Goal: Task Accomplishment & Management: Manage account settings

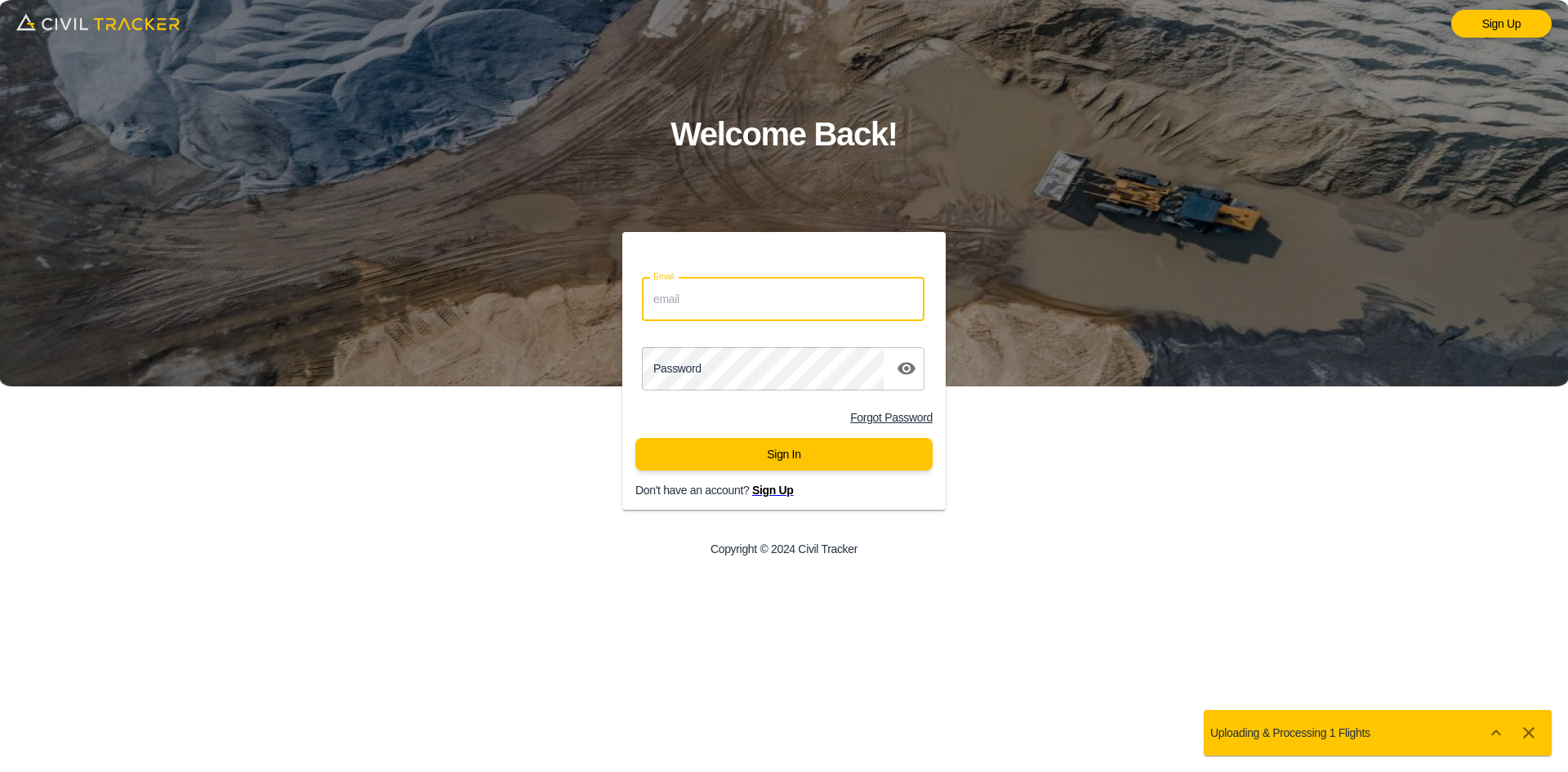
click at [684, 307] on input "Email" at bounding box center [783, 298] width 282 height 43
paste input "Need me for anything? I thought this was out to rest last week?"
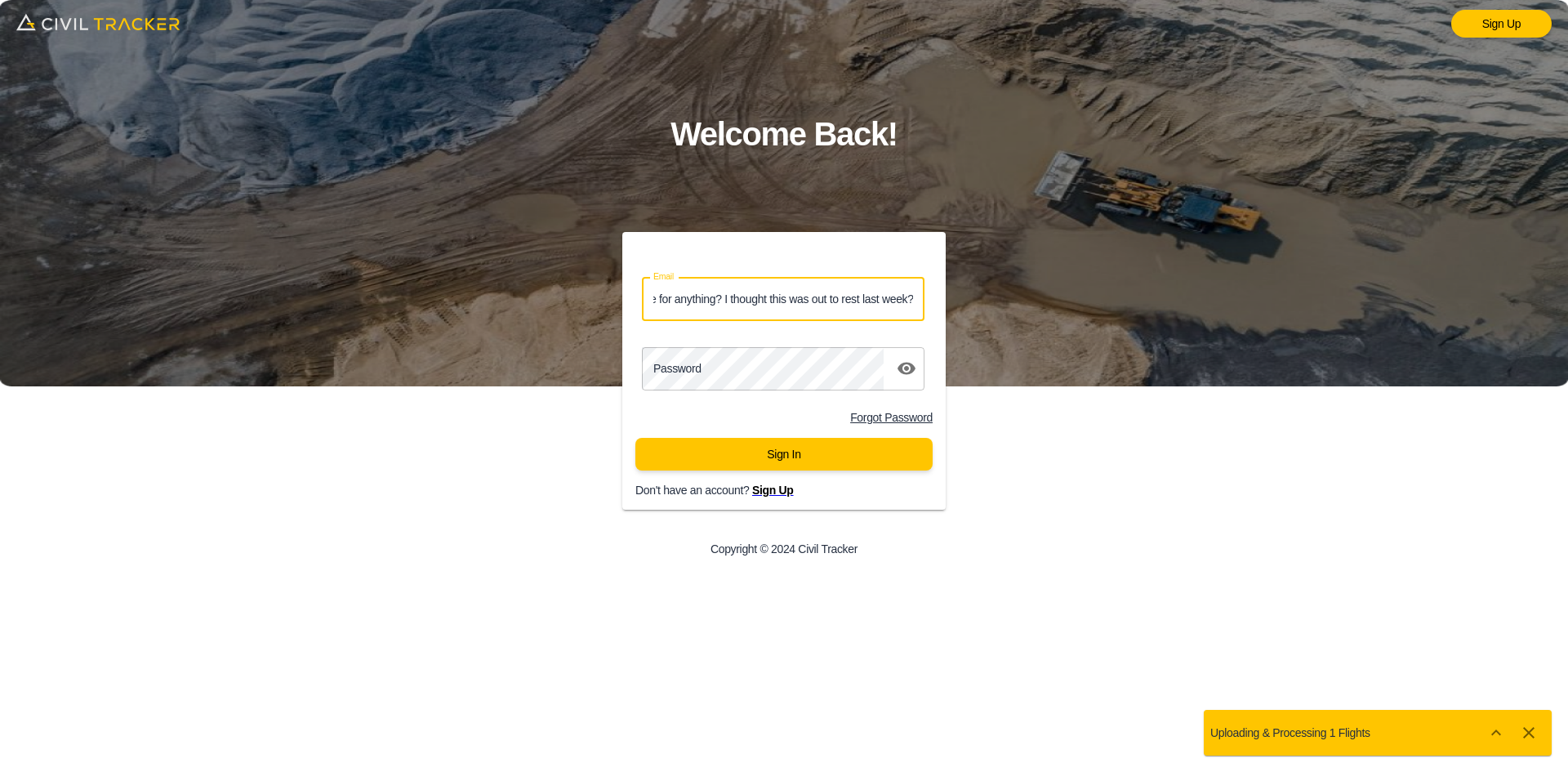
click at [752, 305] on input "Need me for anything? I thought this was out to rest last week?Need me for anyt…" at bounding box center [783, 298] width 282 height 43
paste input "jason.dewit@graham.ca"
type input "jason.dewit@graham.ca"
click at [791, 338] on div "Password password" at bounding box center [778, 362] width 337 height 70
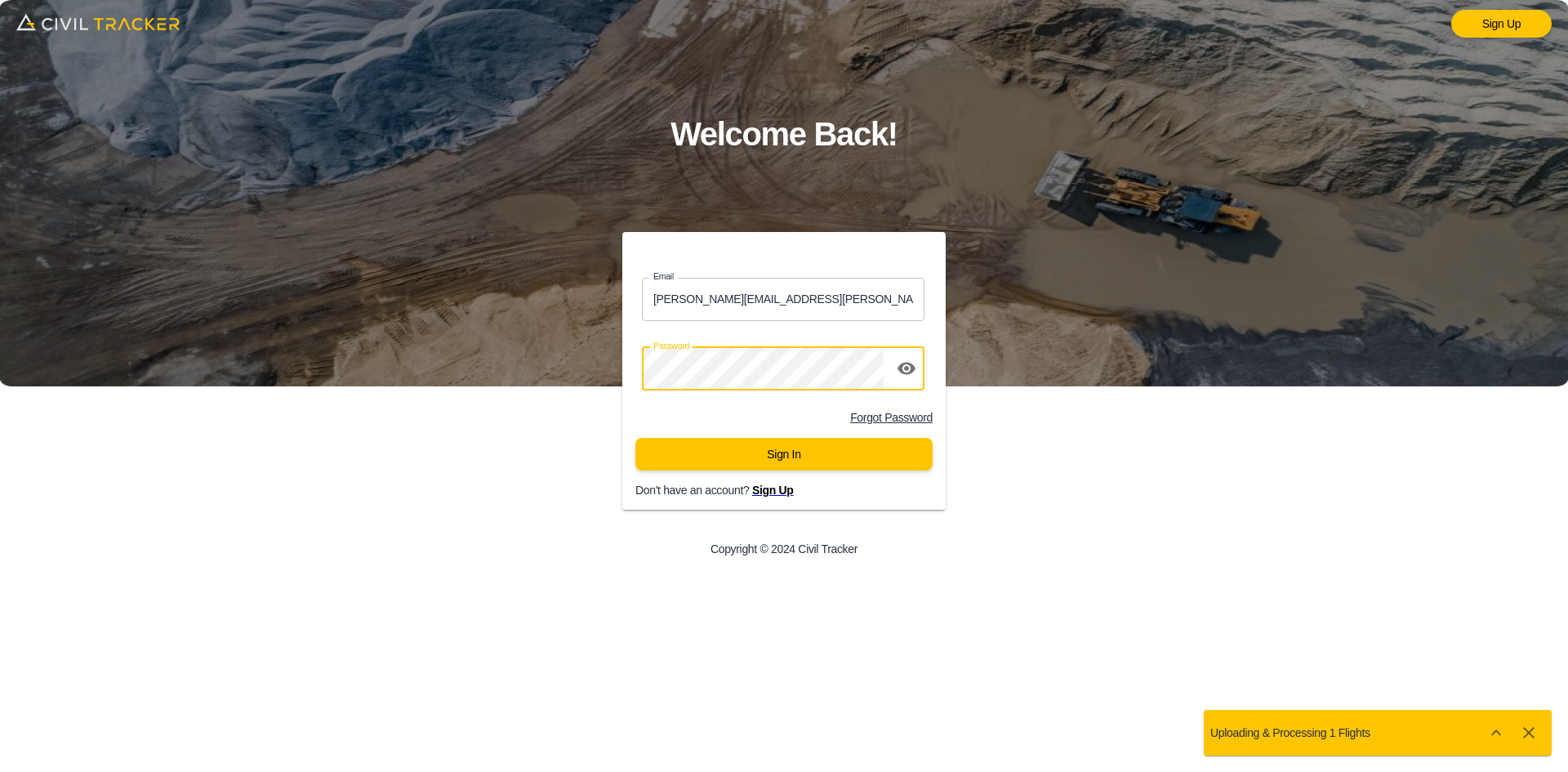
click at [785, 446] on button "Sign In" at bounding box center [784, 454] width 298 height 33
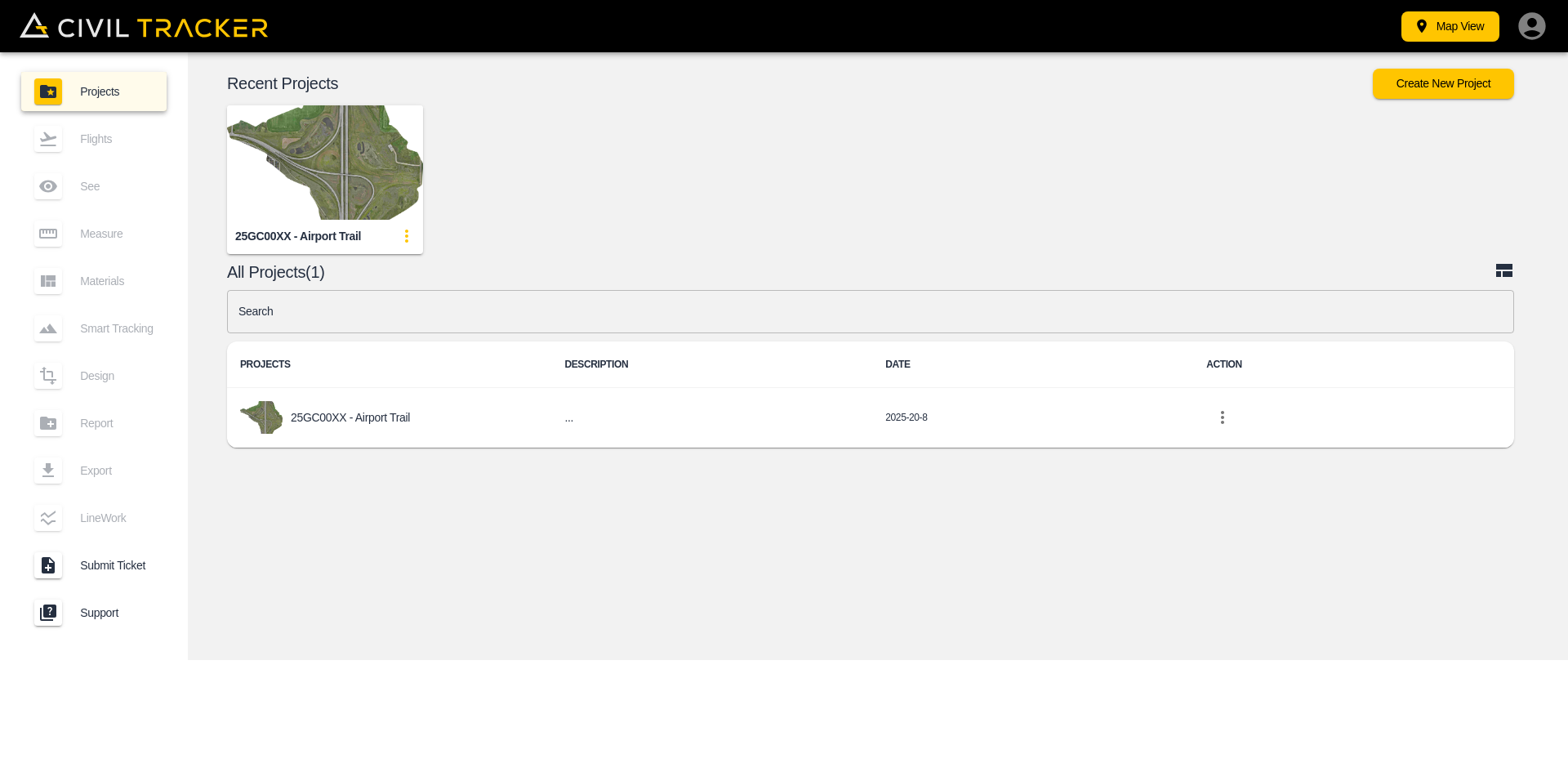
click at [343, 146] on img "button" at bounding box center [324, 163] width 196 height 115
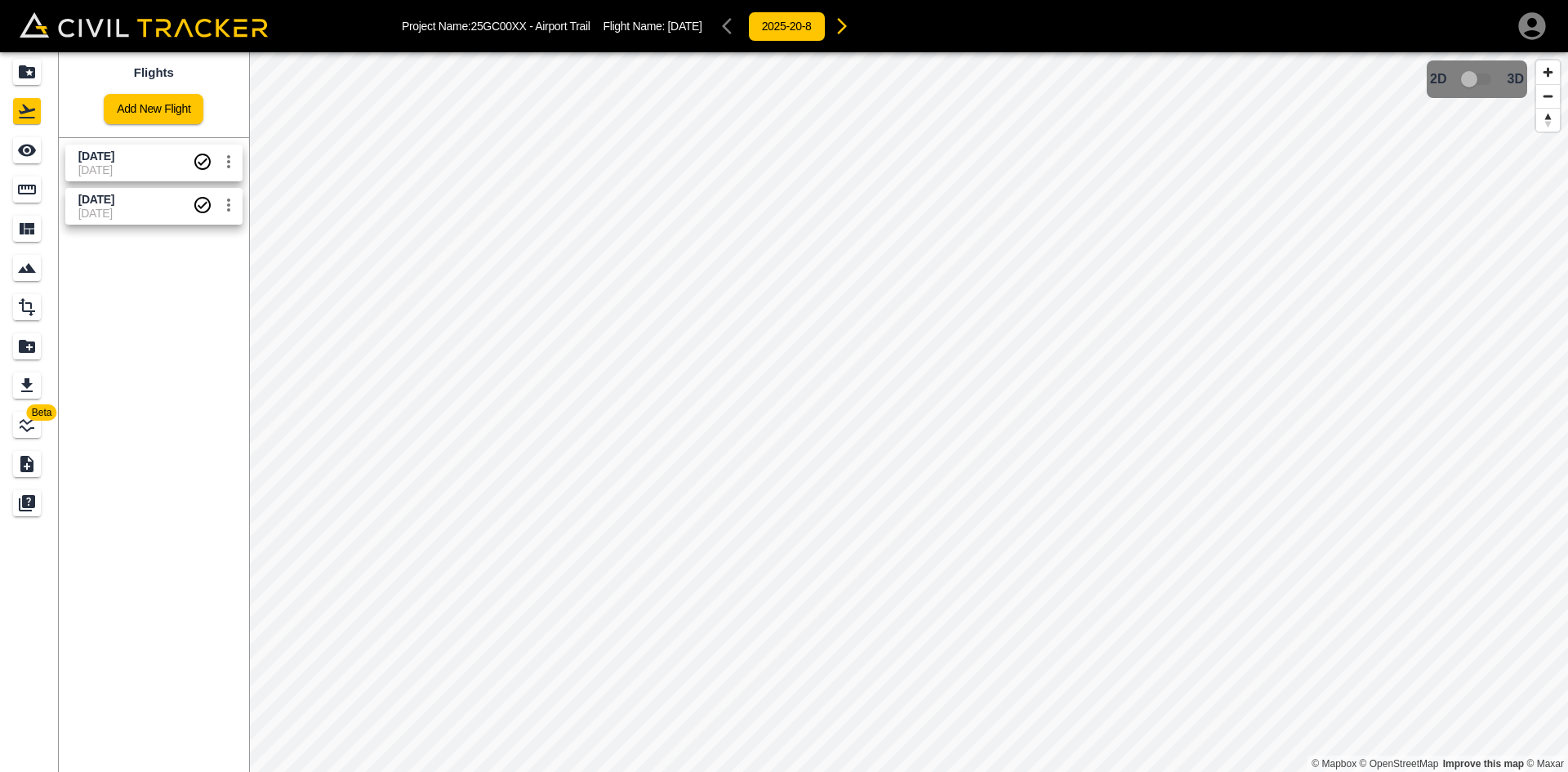
click at [143, 159] on span "[DATE]" at bounding box center [136, 156] width 115 height 15
click at [95, 207] on span "[DATE]" at bounding box center [136, 213] width 115 height 13
click at [1532, 30] on icon "button" at bounding box center [1532, 26] width 27 height 27
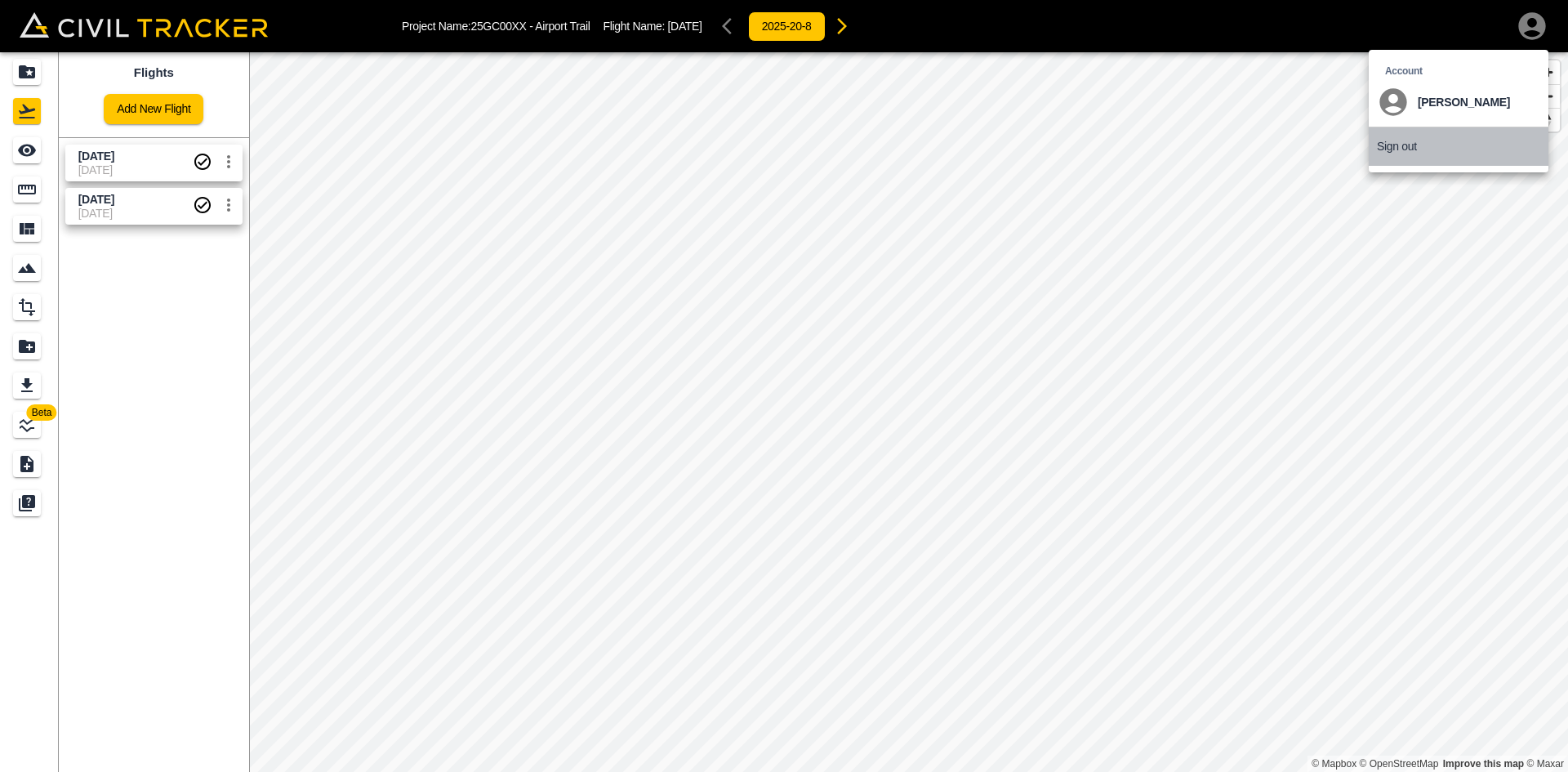
click at [1383, 140] on p "Sign out" at bounding box center [1398, 146] width 40 height 13
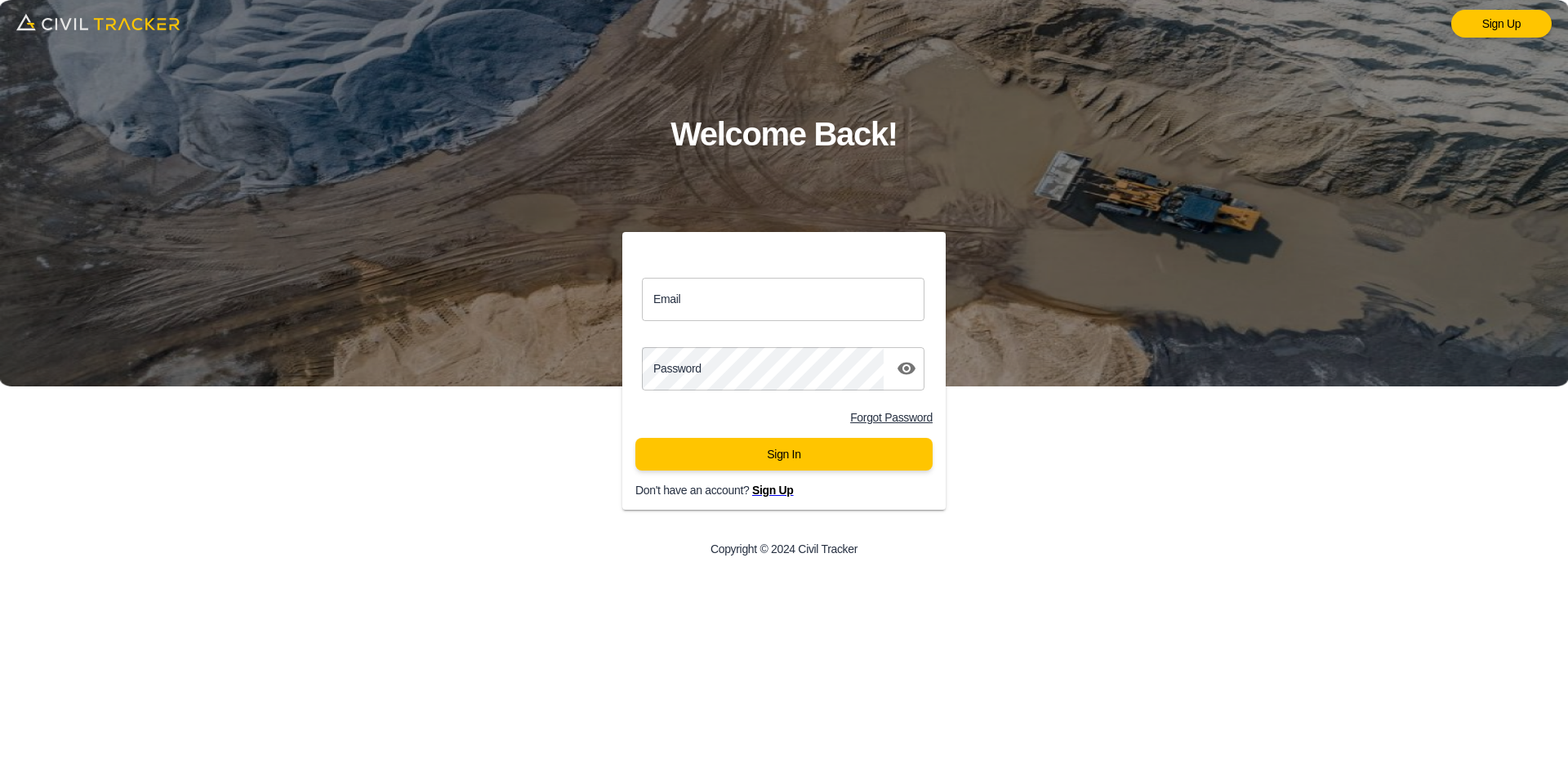
click at [806, 297] on input "Email" at bounding box center [783, 298] width 282 height 43
paste input "justin.grenier@graham.ca"
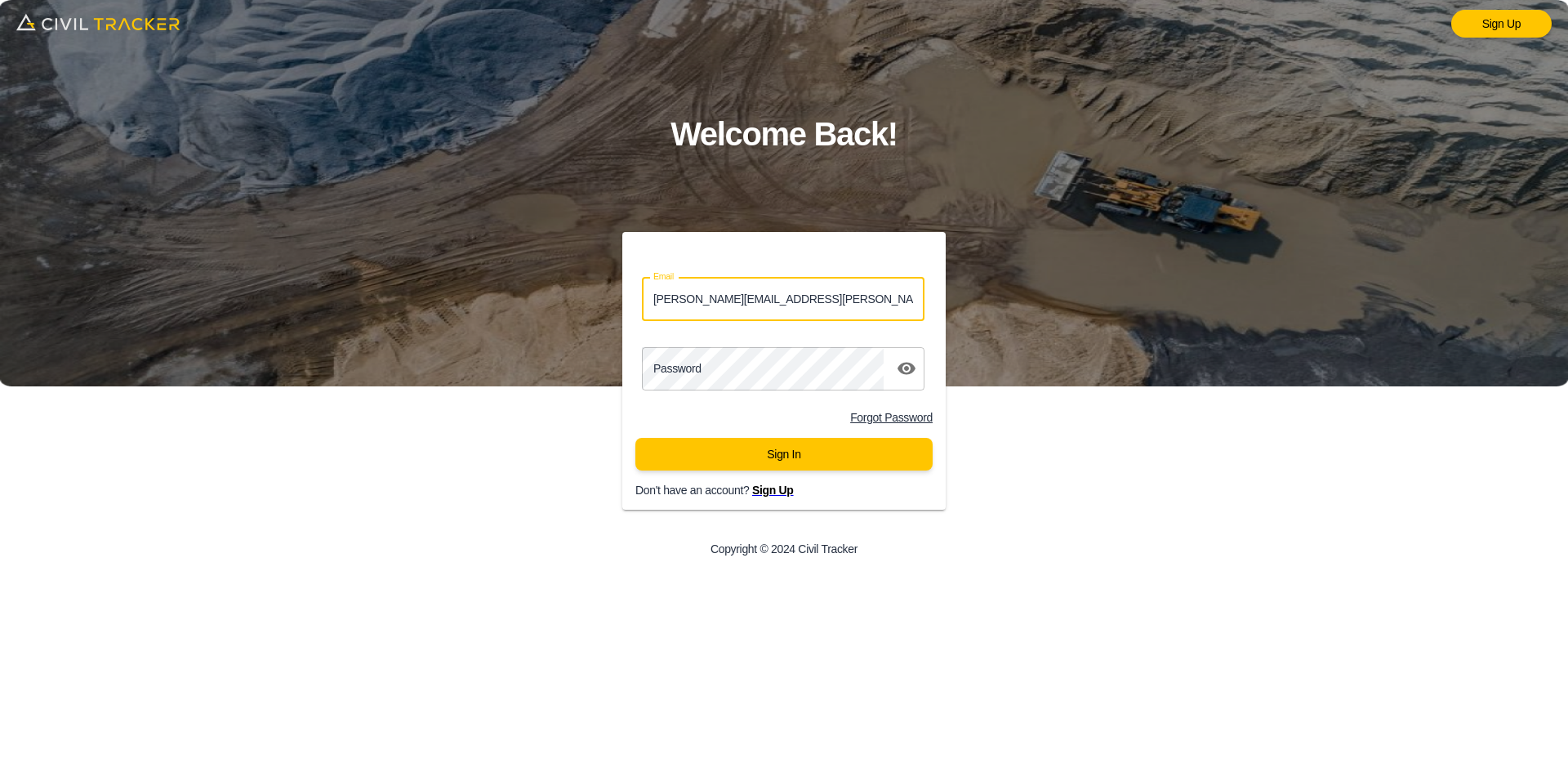
type input "justin.grenier@graham.ca"
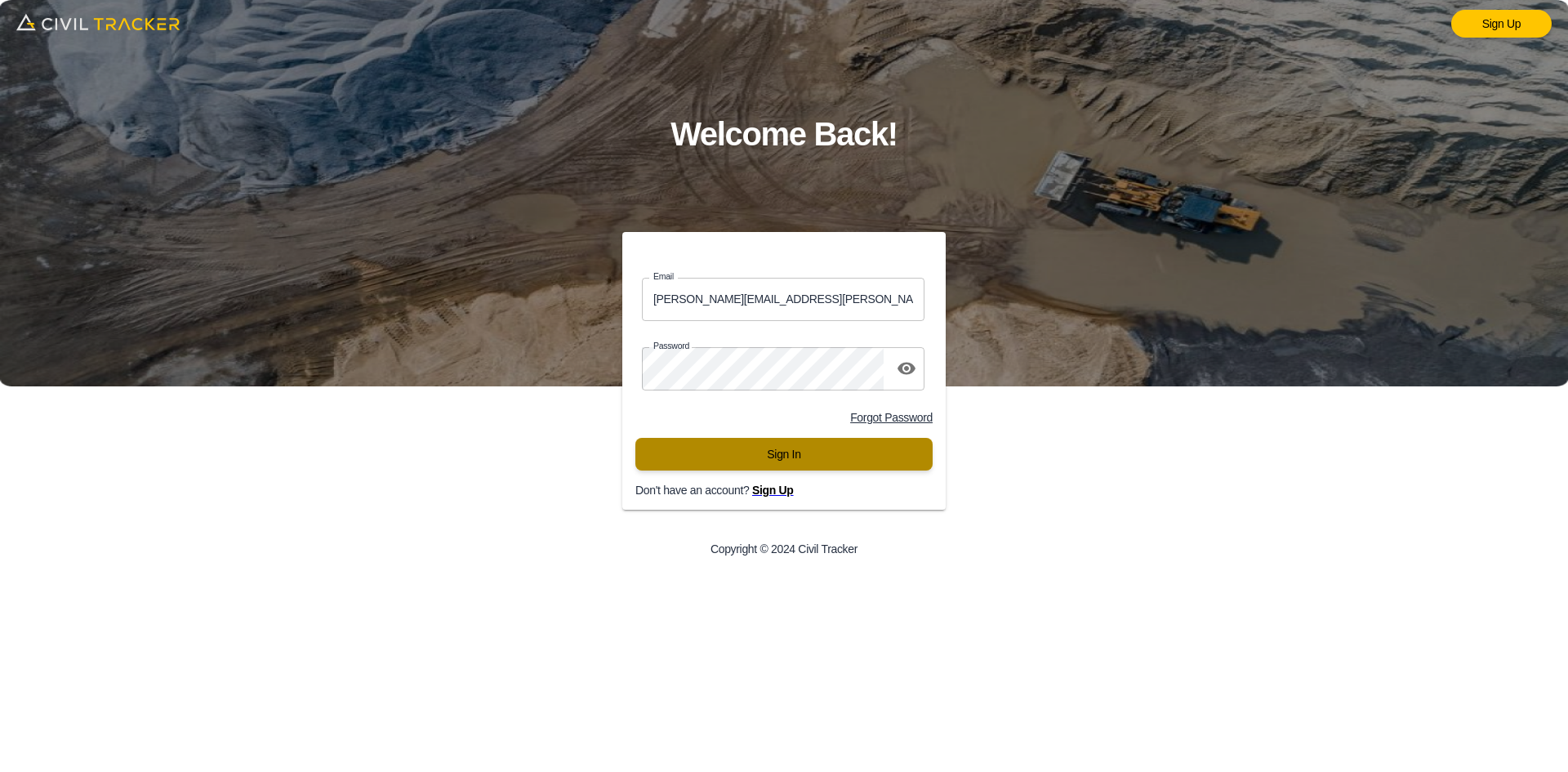
click at [815, 466] on button "Sign In" at bounding box center [784, 454] width 298 height 33
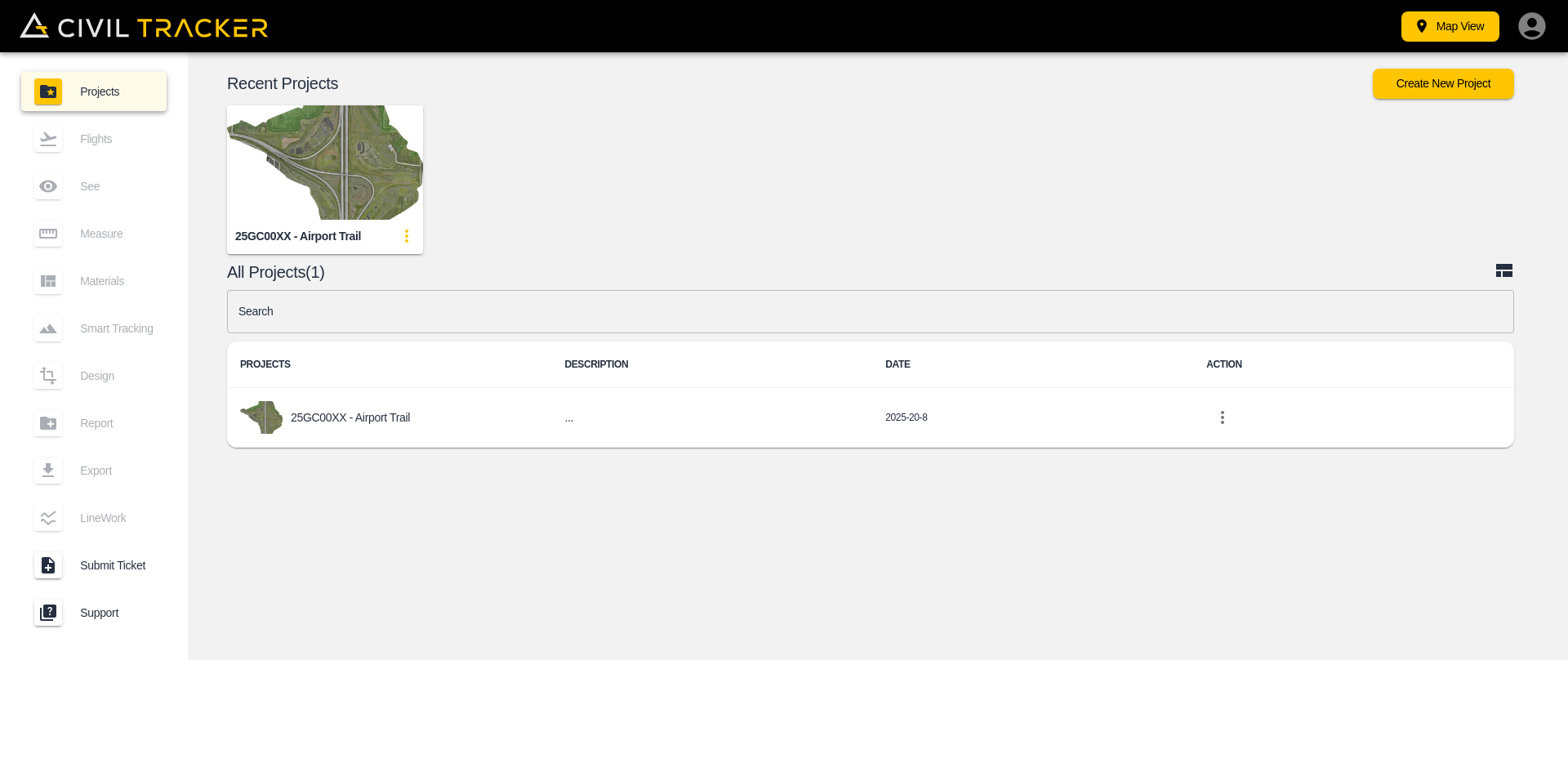
click at [388, 170] on img "button" at bounding box center [324, 163] width 196 height 115
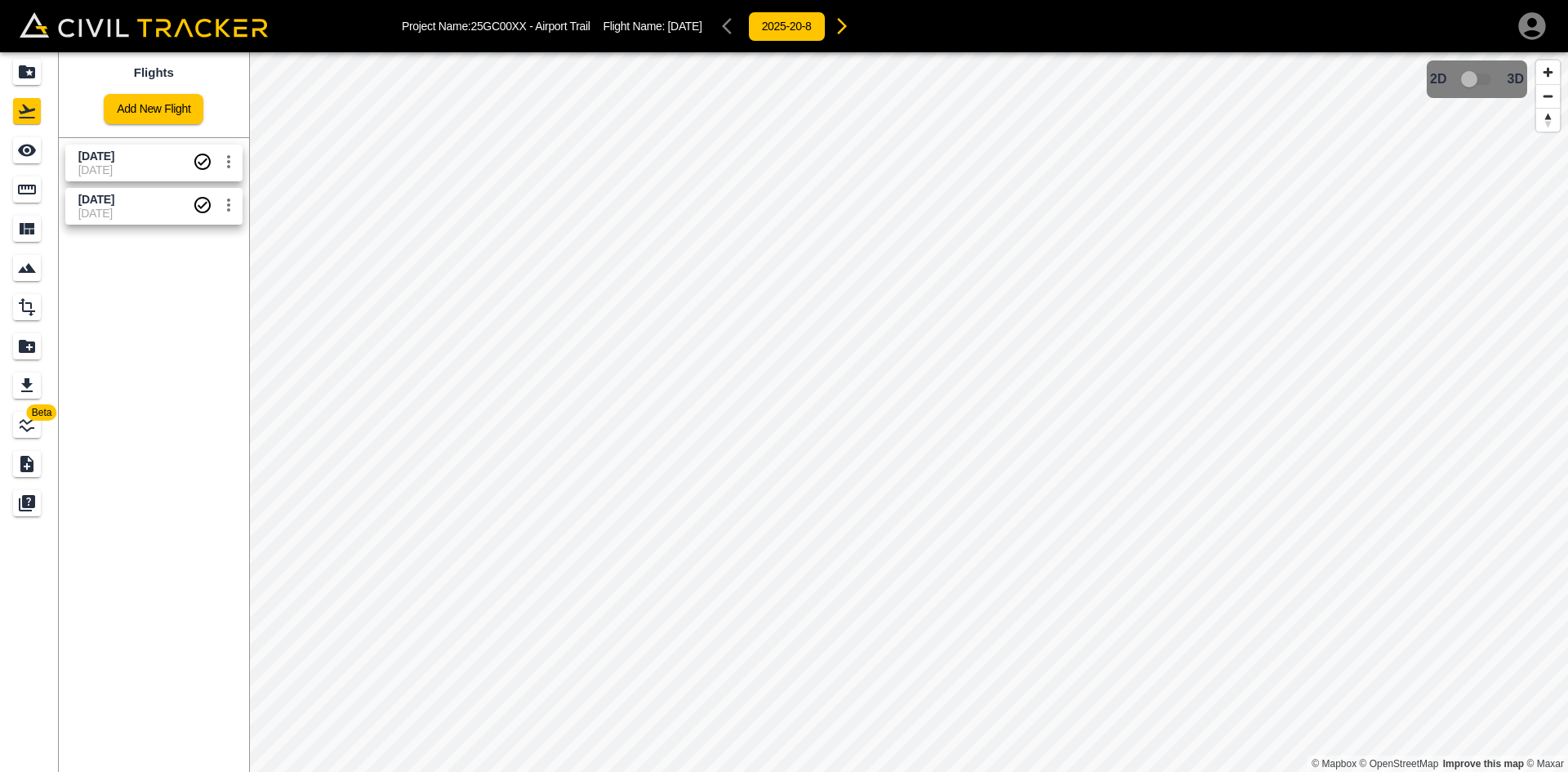
click at [116, 172] on span "[DATE]" at bounding box center [136, 170] width 115 height 13
click at [115, 203] on span "[DATE]" at bounding box center [97, 200] width 36 height 13
click at [121, 221] on div "[DATE]" at bounding box center [99, 225] width 42 height 16
click at [131, 166] on span "[DATE]" at bounding box center [136, 170] width 115 height 13
click at [115, 155] on span "[DATE]" at bounding box center [97, 156] width 36 height 13
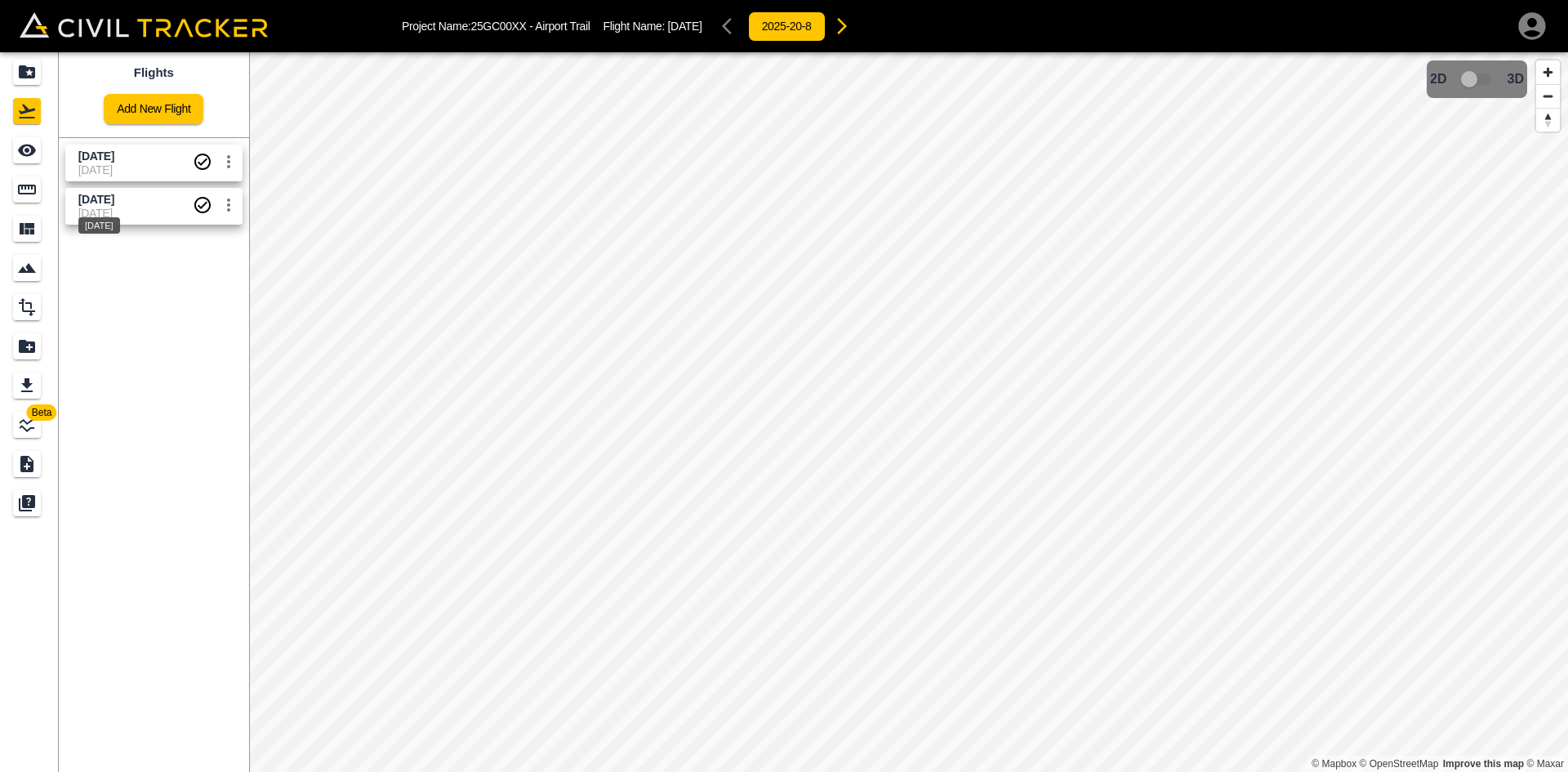
click at [121, 210] on div "[DATE]" at bounding box center [99, 220] width 45 height 30
click at [41, 87] on link at bounding box center [29, 72] width 58 height 39
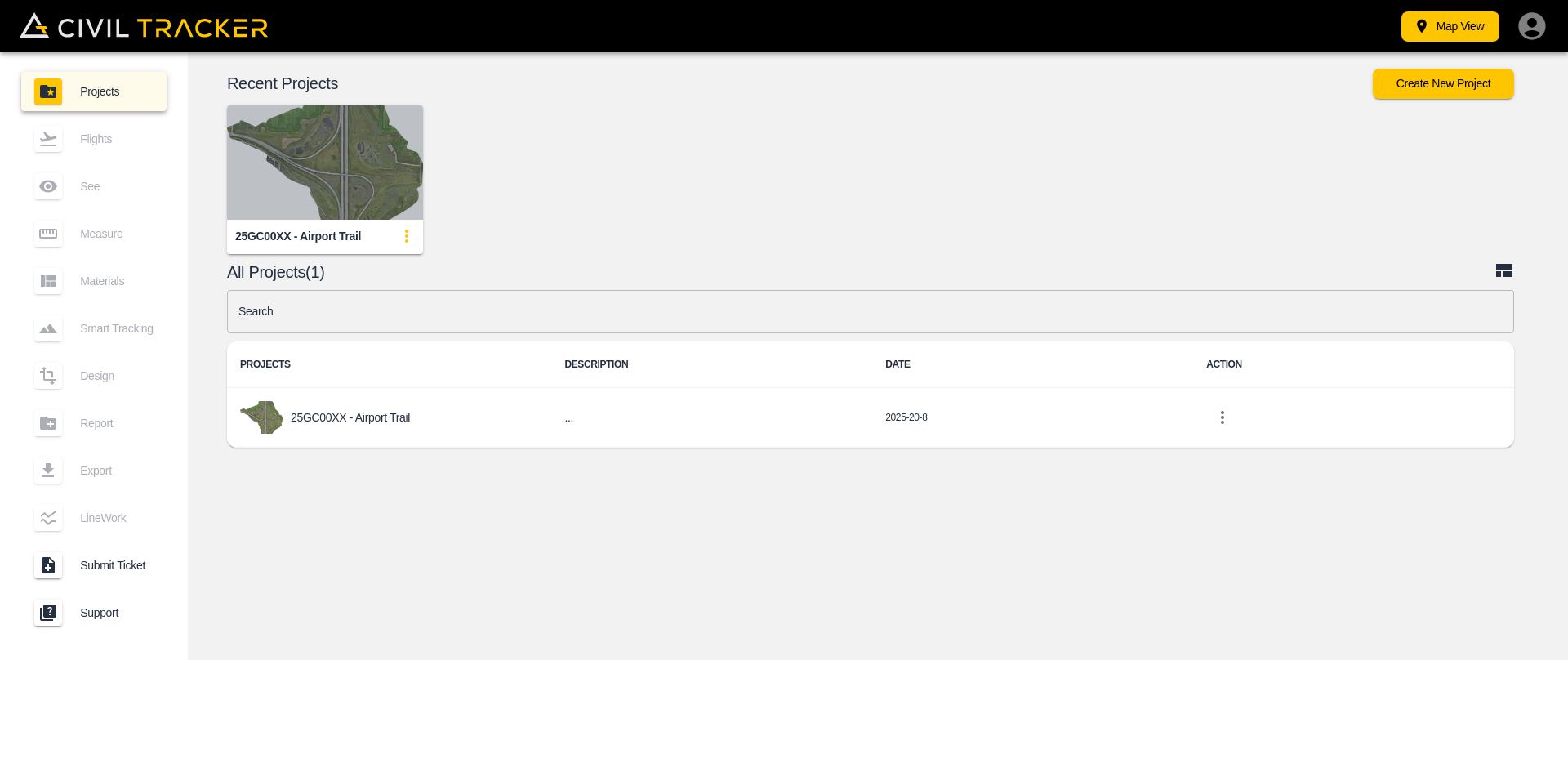
click at [311, 145] on img "button" at bounding box center [324, 163] width 196 height 115
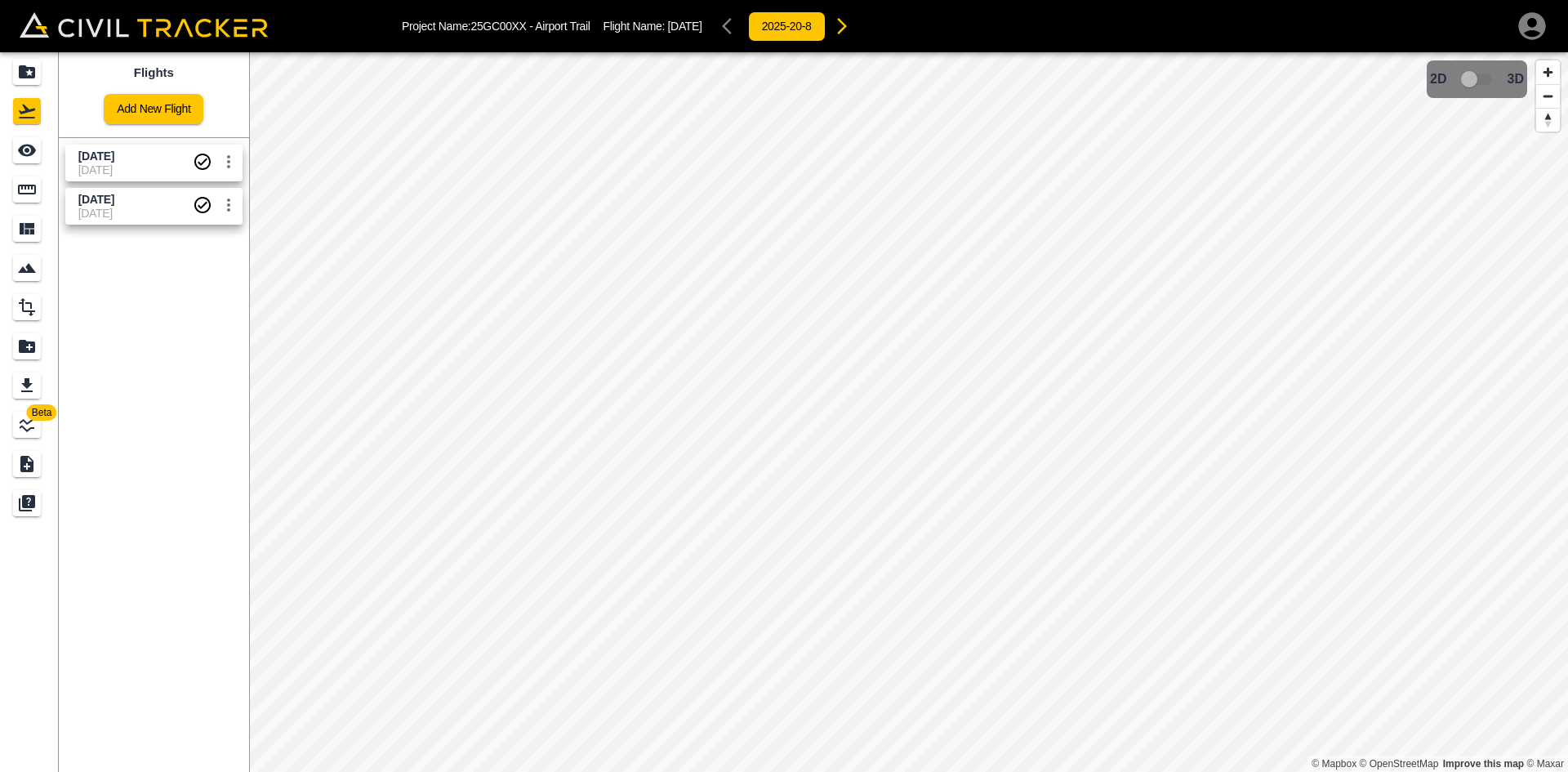
click at [121, 211] on span "[DATE]" at bounding box center [136, 213] width 115 height 13
click at [1524, 29] on icon "button" at bounding box center [1532, 26] width 27 height 27
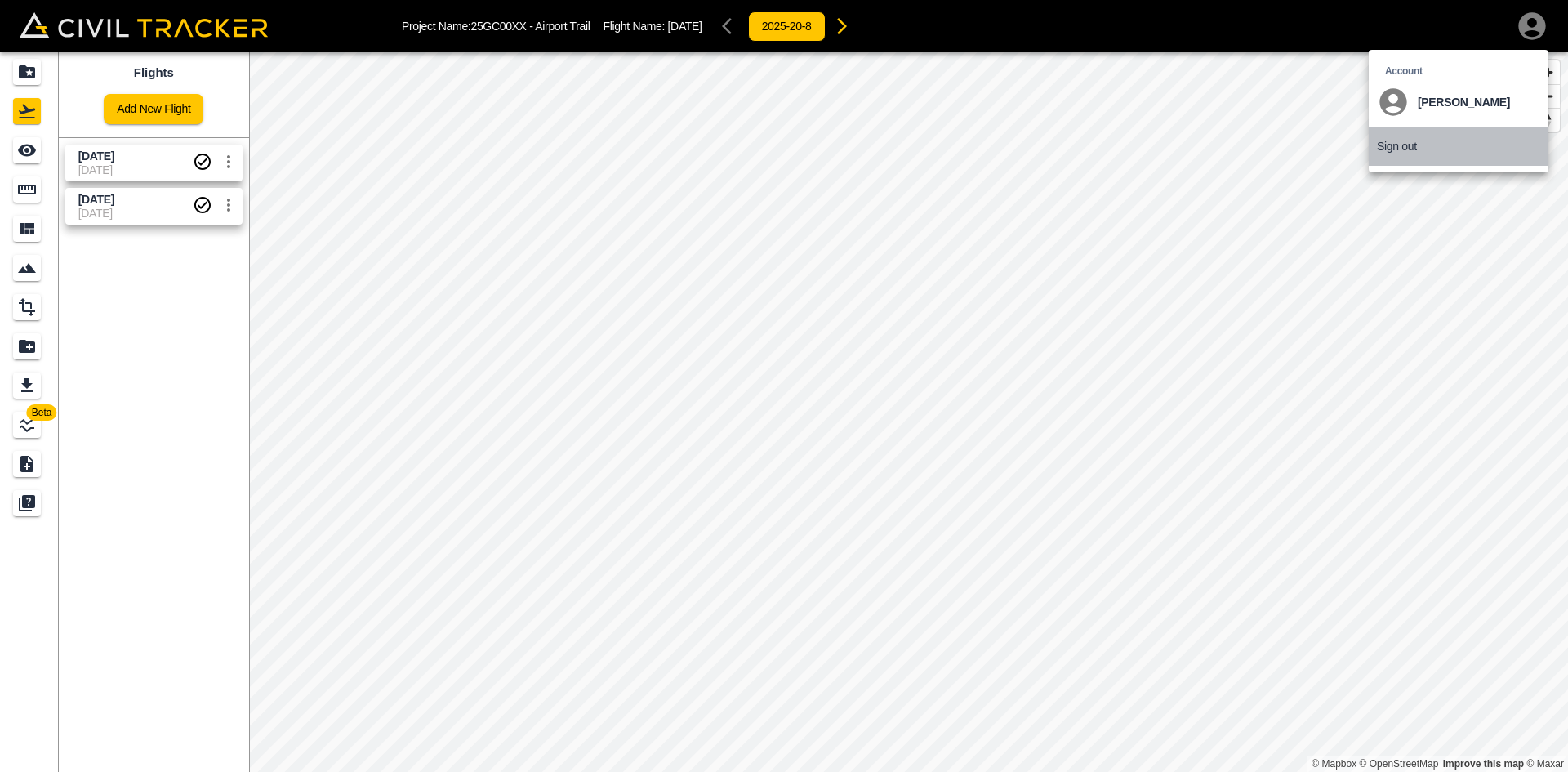
click at [1403, 146] on p "Sign out" at bounding box center [1398, 146] width 40 height 13
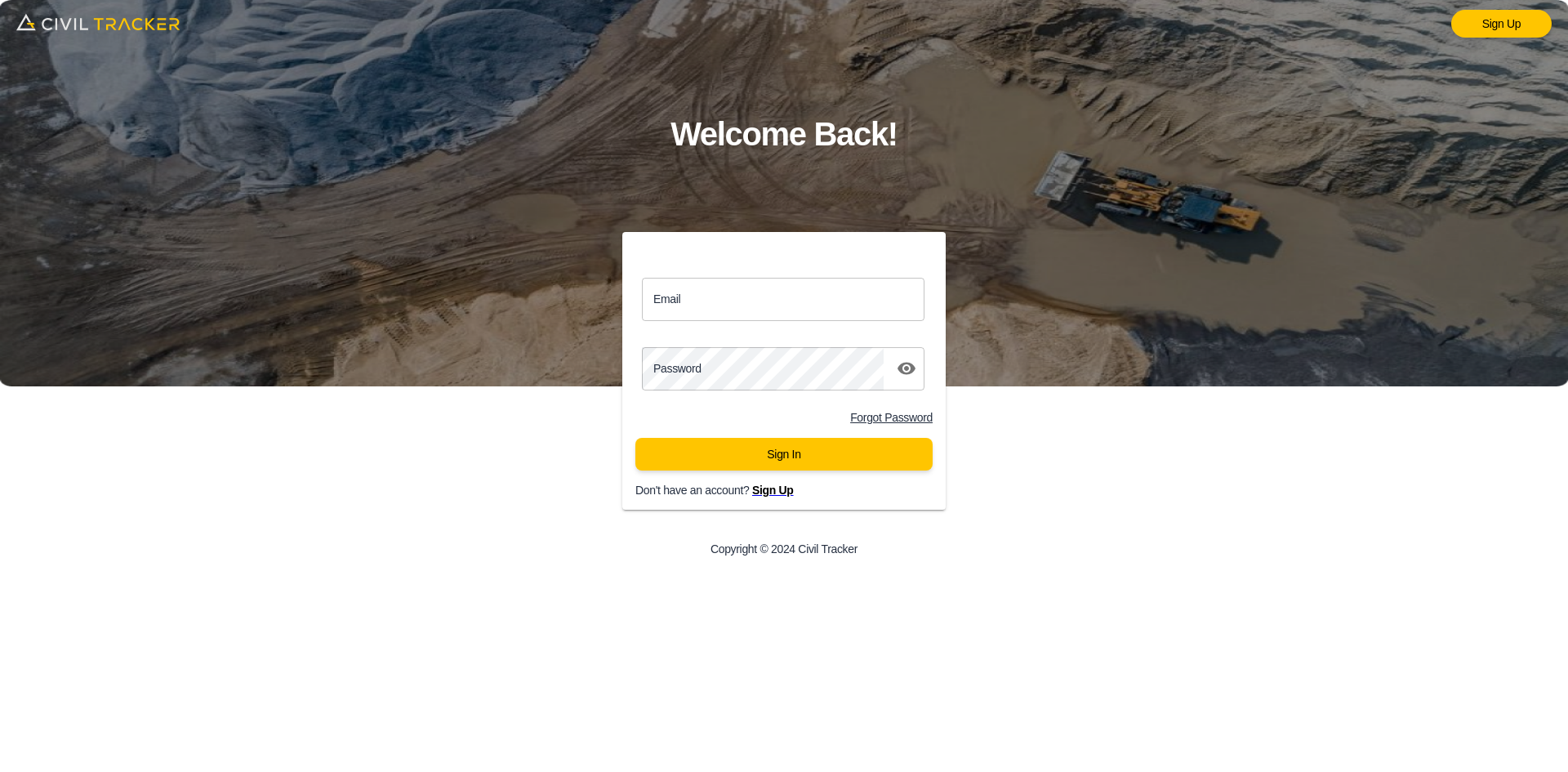
click at [809, 303] on input "Email" at bounding box center [783, 298] width 282 height 43
paste input "matthew.burgess@graham.ca"
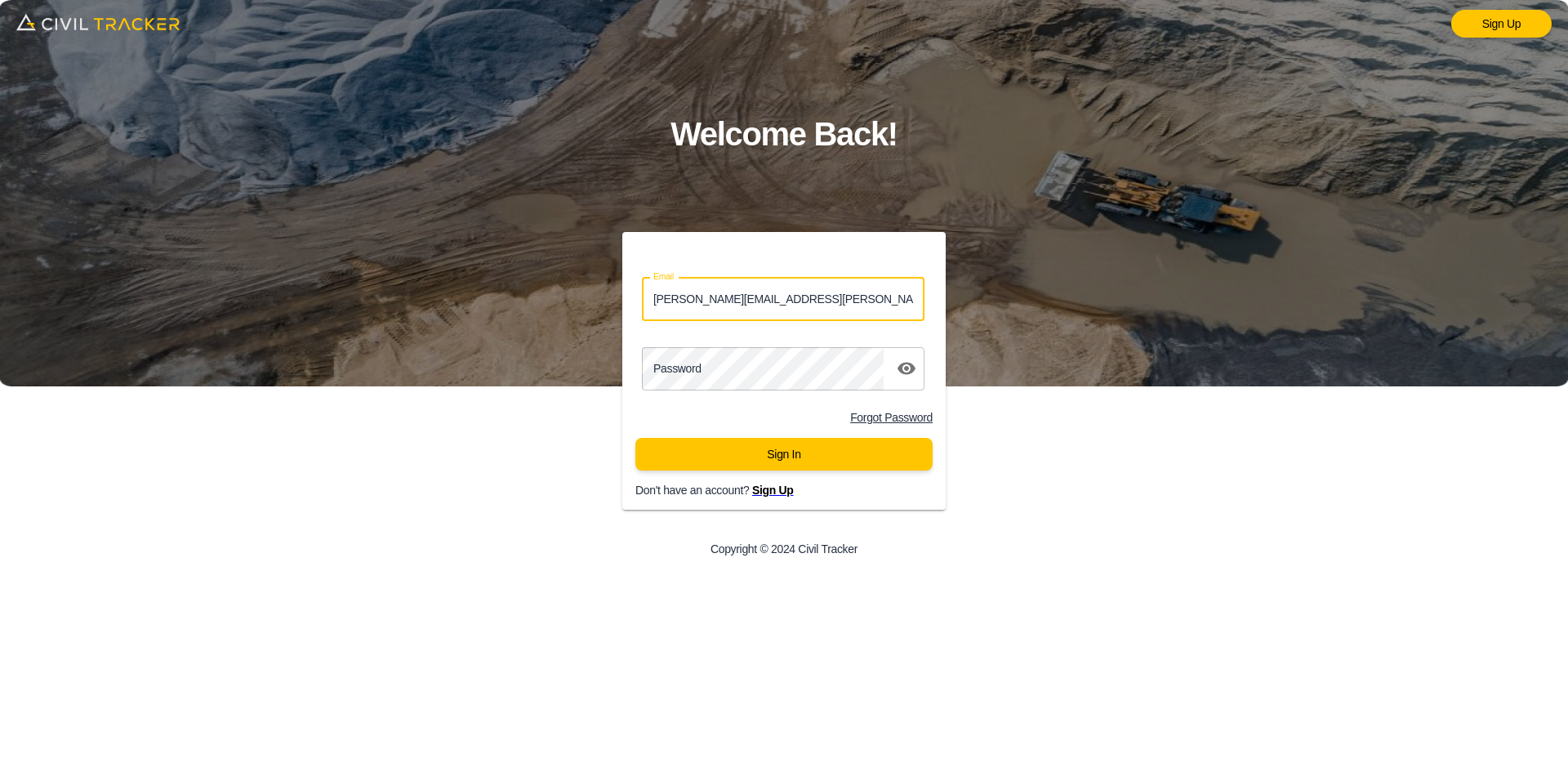
type input "matthew.burgess@graham.ca"
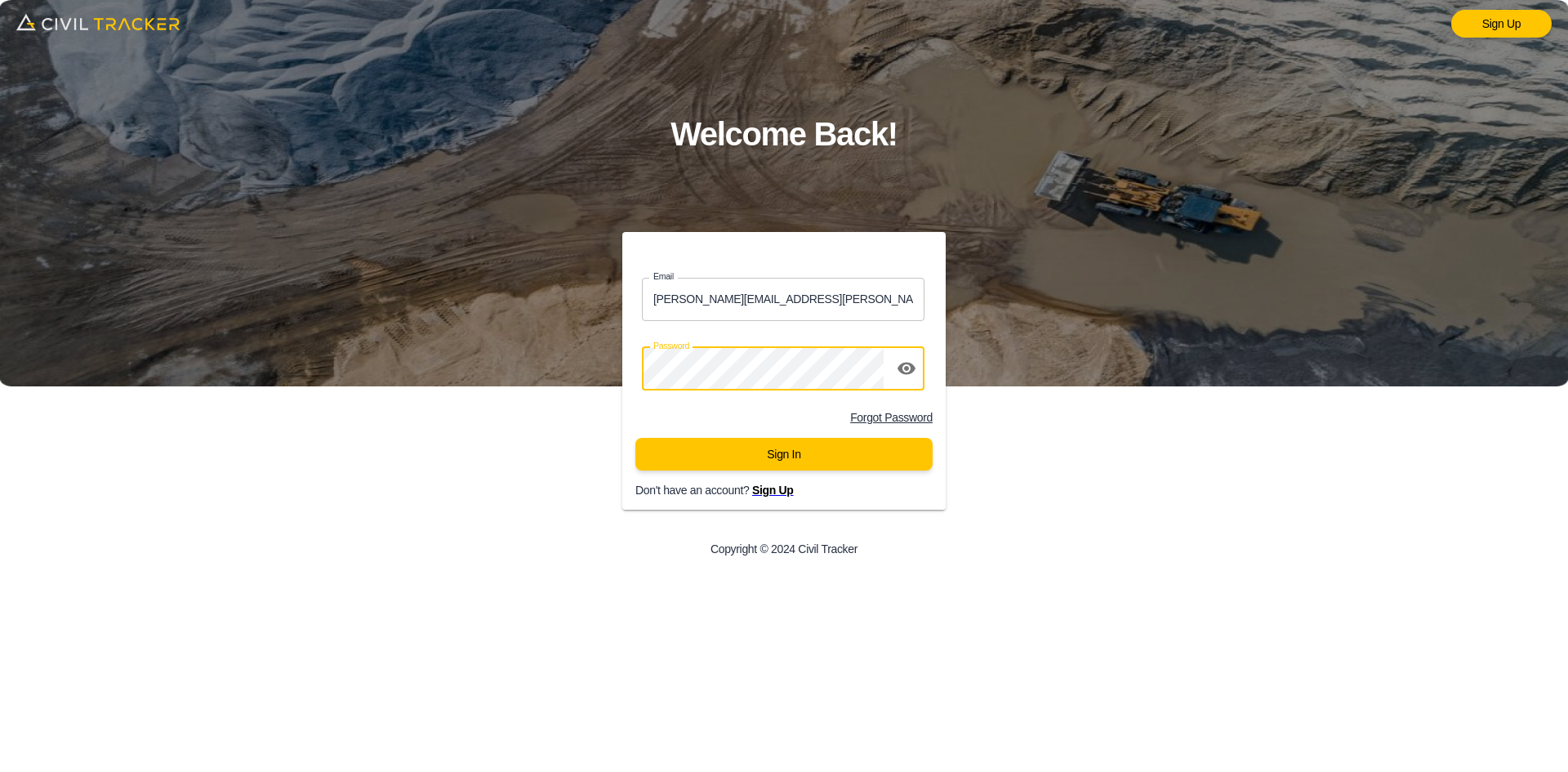
click at [817, 453] on button "Sign In" at bounding box center [784, 454] width 298 height 33
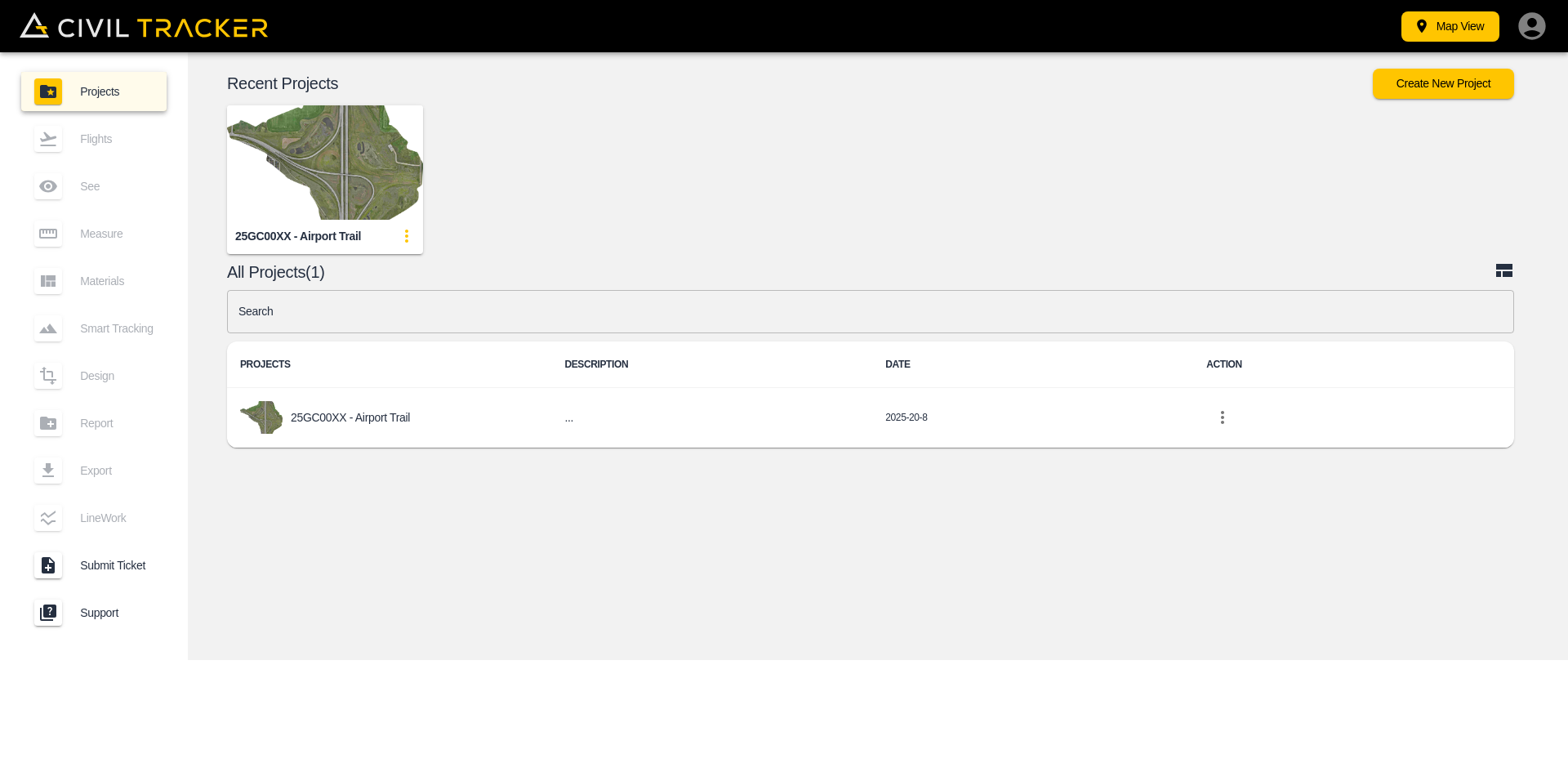
click at [333, 165] on img "button" at bounding box center [324, 163] width 196 height 115
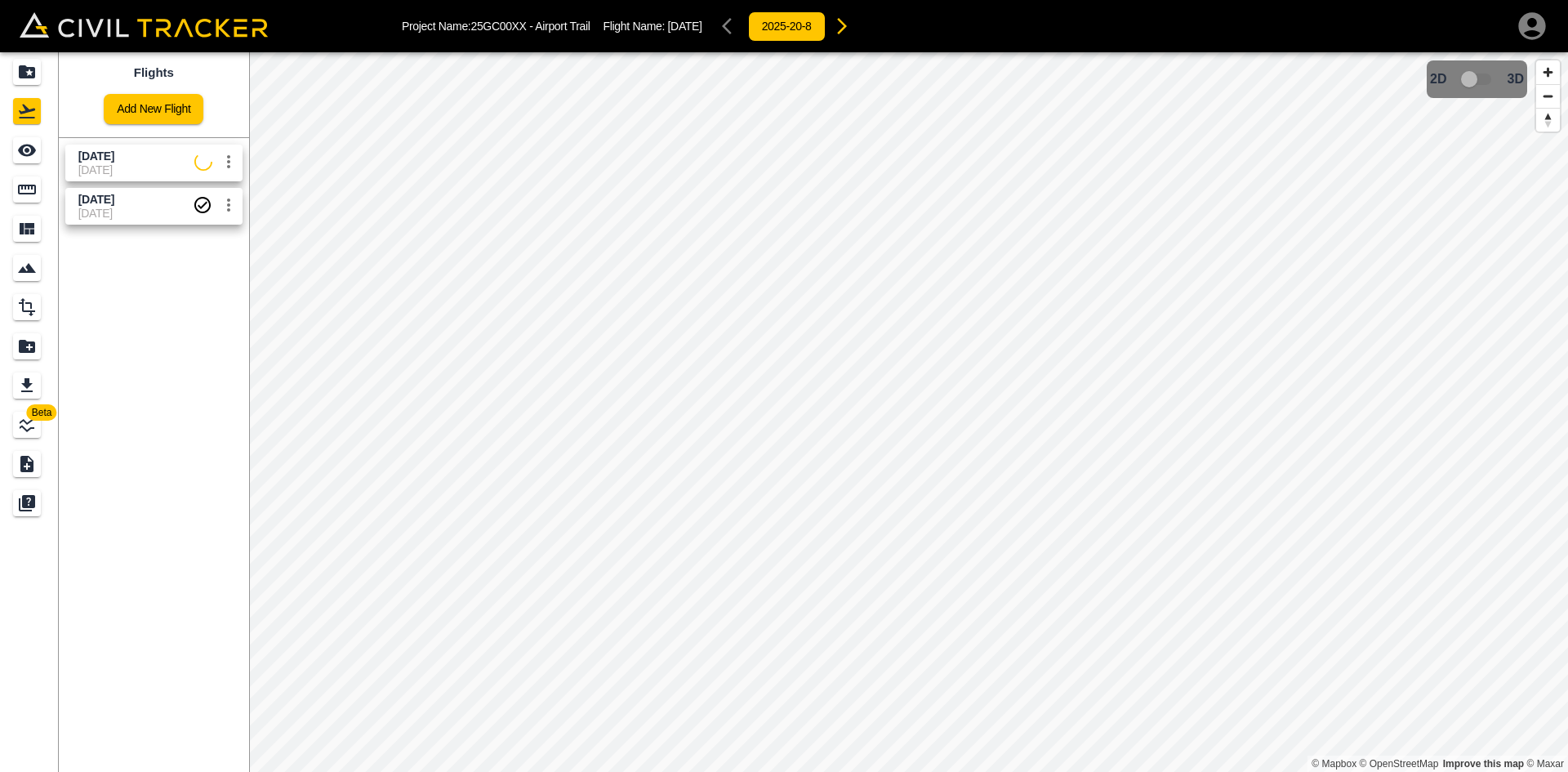
click at [112, 165] on span "[DATE]" at bounding box center [136, 170] width 116 height 13
click at [42, 152] on div "See" at bounding box center [30, 149] width 33 height 26
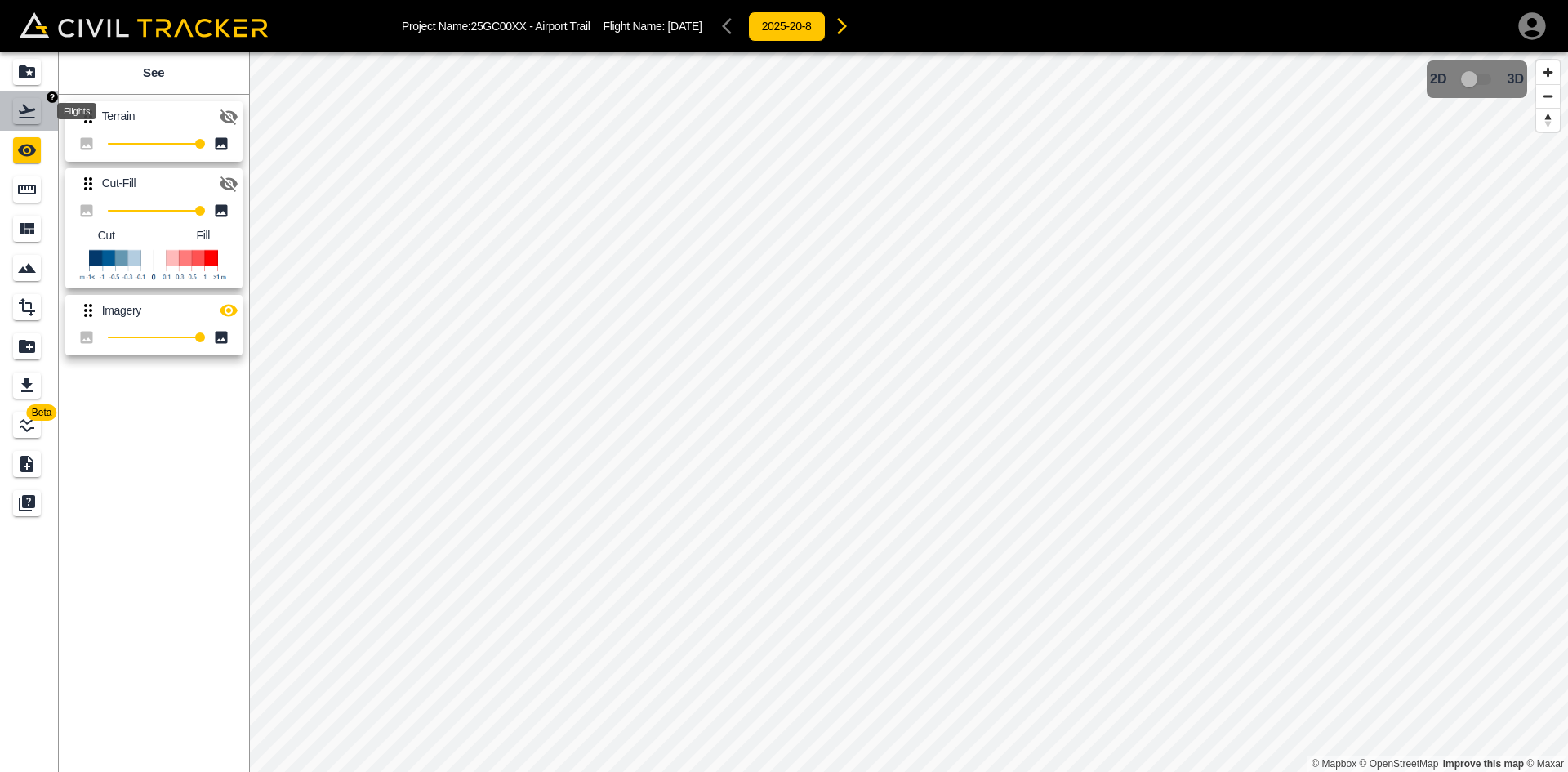
click at [31, 109] on icon "Flights" at bounding box center [27, 111] width 19 height 19
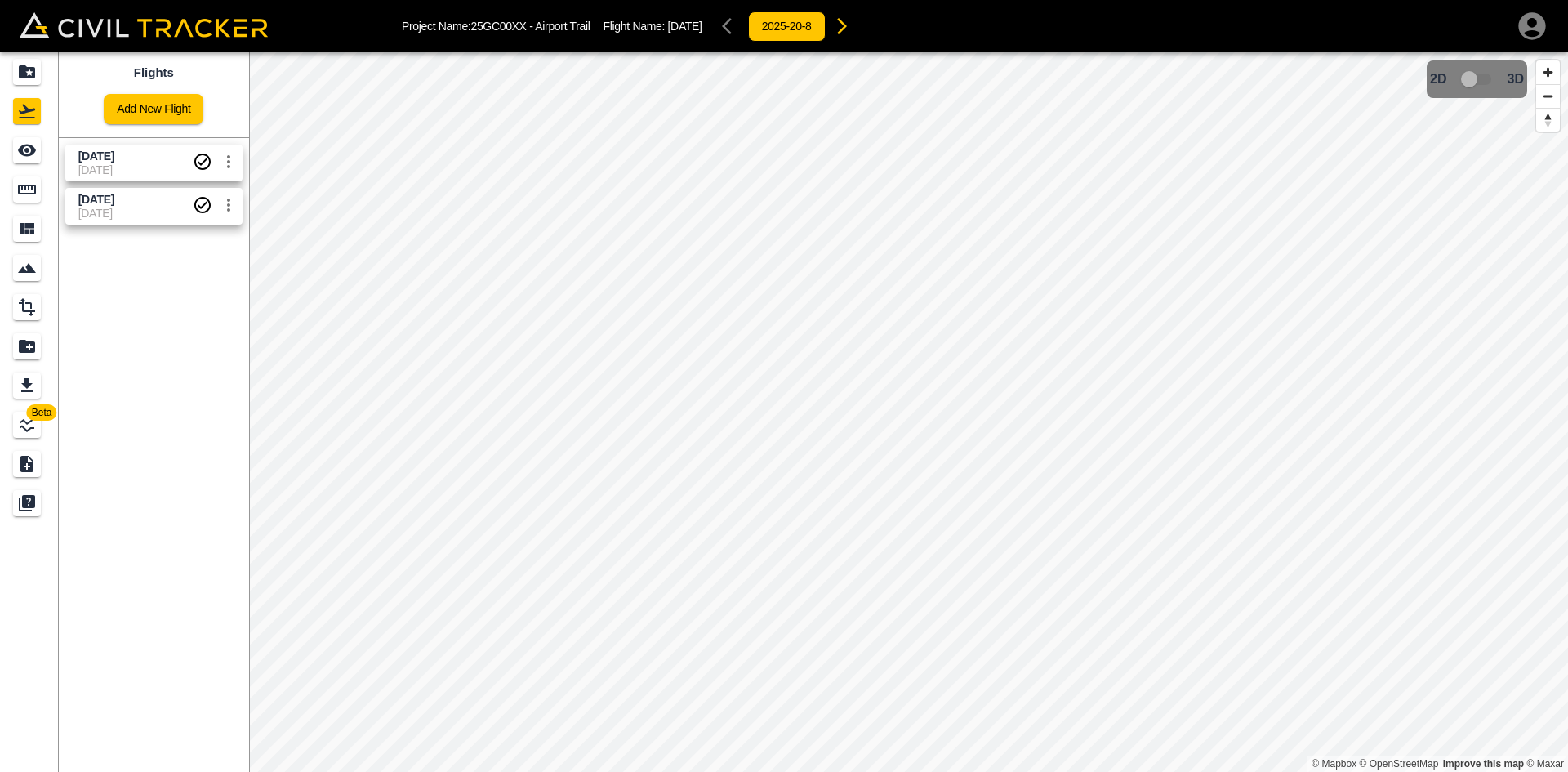
click at [111, 197] on span "[DATE]" at bounding box center [97, 200] width 36 height 13
click at [152, 215] on span "[DATE]" at bounding box center [136, 213] width 115 height 13
click at [143, 165] on span "[DATE]" at bounding box center [136, 170] width 115 height 13
click at [33, 154] on icon "See" at bounding box center [27, 150] width 18 height 12
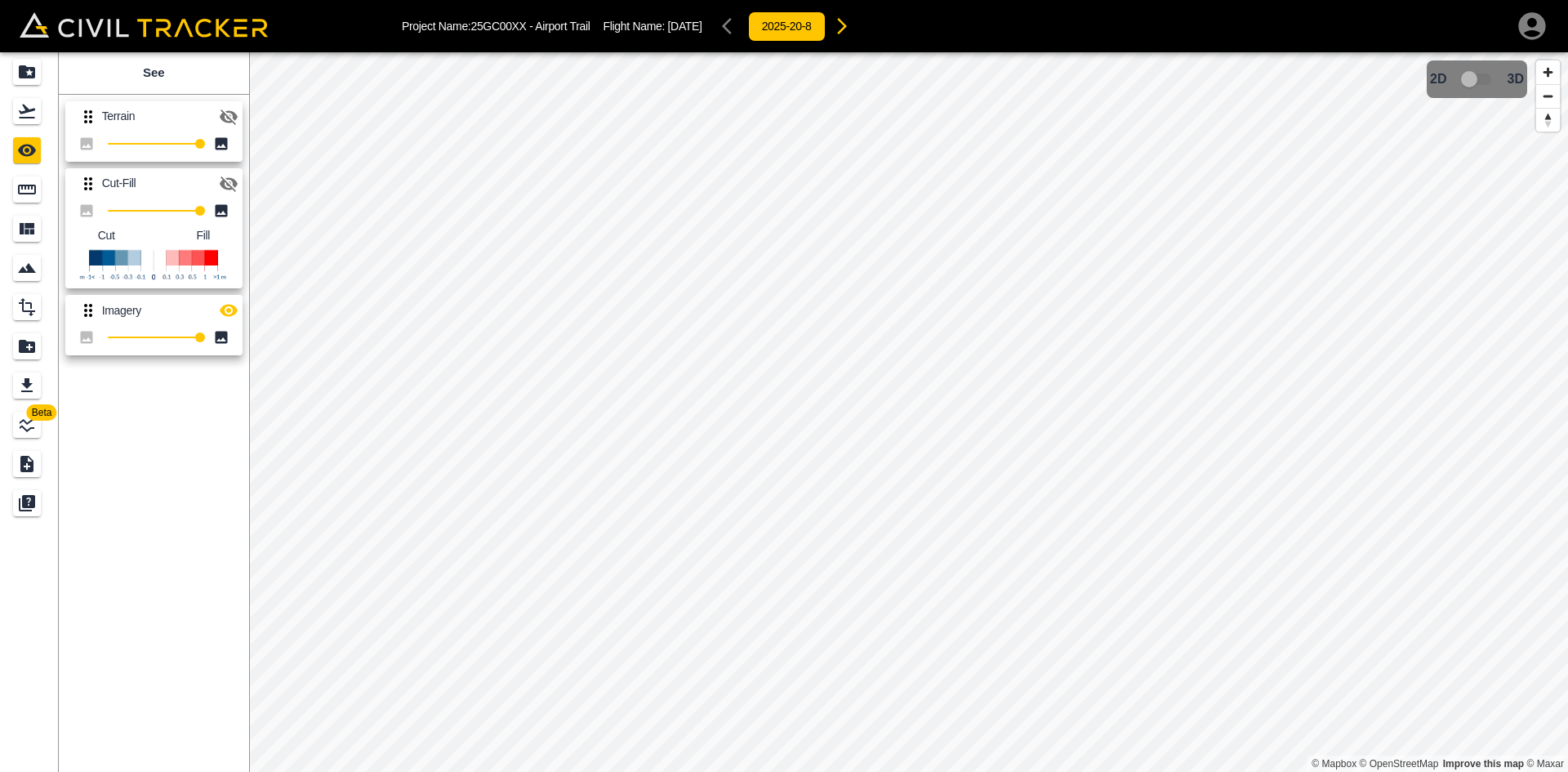
click at [230, 304] on icon "button" at bounding box center [229, 310] width 18 height 12
click at [232, 188] on icon "button" at bounding box center [229, 184] width 18 height 15
click at [230, 111] on icon "button" at bounding box center [229, 117] width 18 height 15
click at [25, 65] on icon "Projects" at bounding box center [27, 72] width 16 height 13
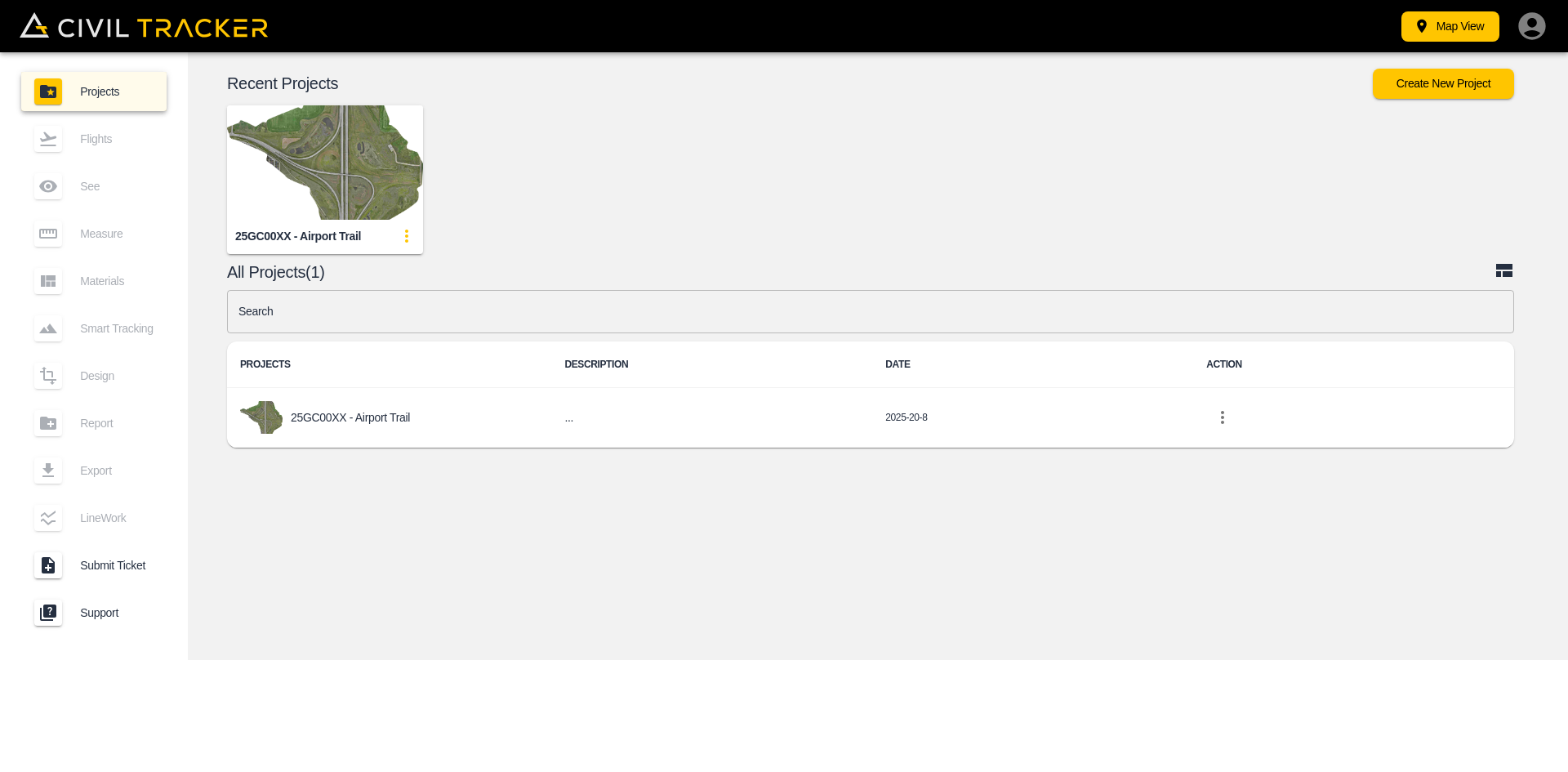
click at [1528, 30] on icon "button" at bounding box center [1532, 26] width 27 height 27
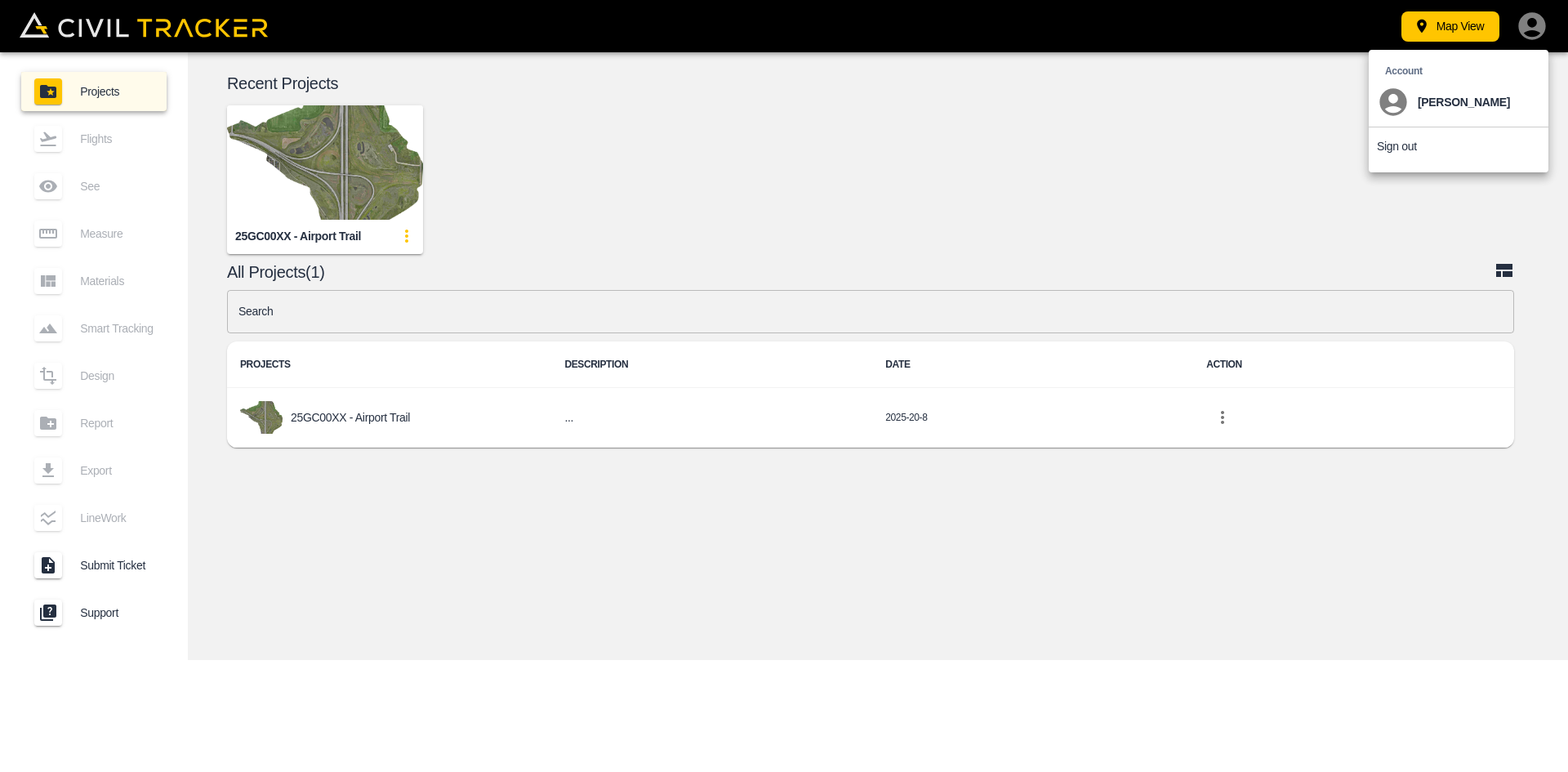
click at [1399, 143] on p "Sign out" at bounding box center [1398, 146] width 40 height 13
